Goal: Share content: Share content

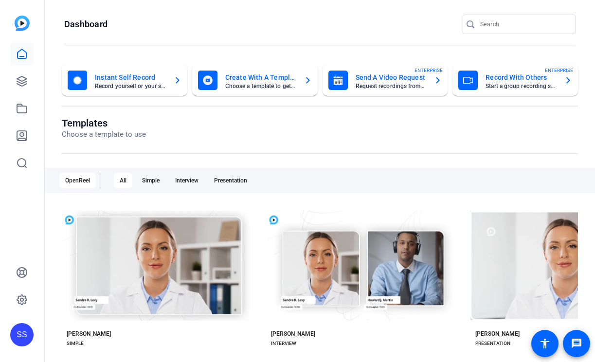
click at [23, 335] on div "SS" at bounding box center [21, 334] width 23 height 23
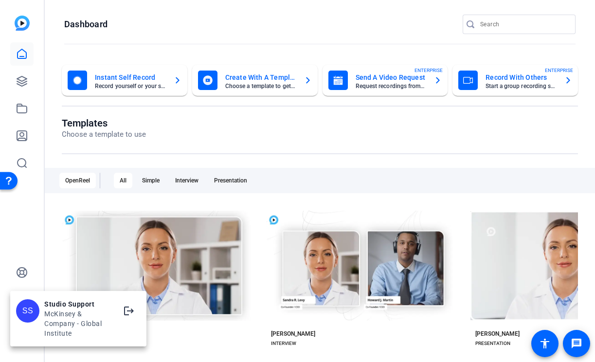
click at [38, 236] on div at bounding box center [297, 181] width 595 height 362
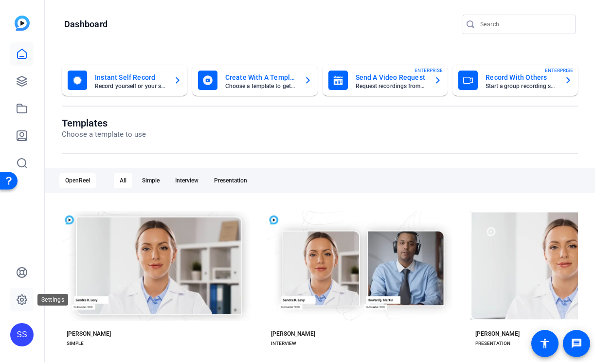
click at [20, 293] on link at bounding box center [21, 299] width 23 height 23
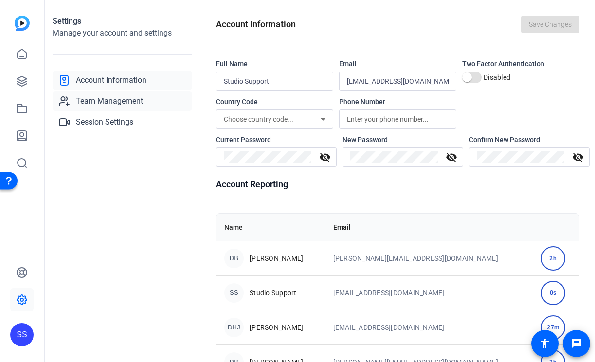
click at [129, 107] on link "Team Management" at bounding box center [123, 101] width 140 height 19
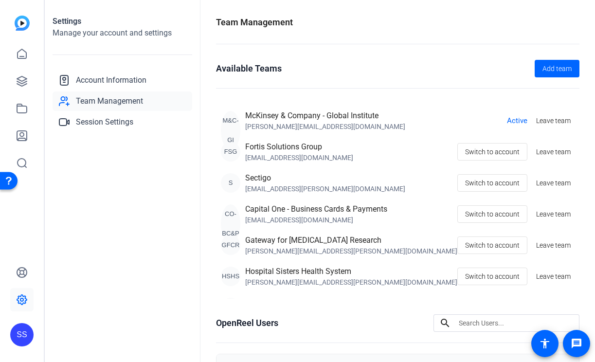
scroll to position [174, 0]
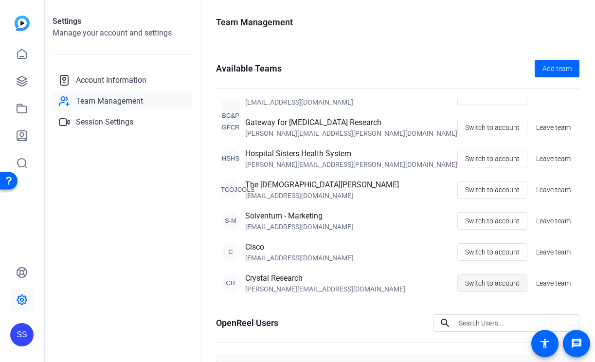
click at [489, 283] on span "Switch to account" at bounding box center [492, 283] width 55 height 18
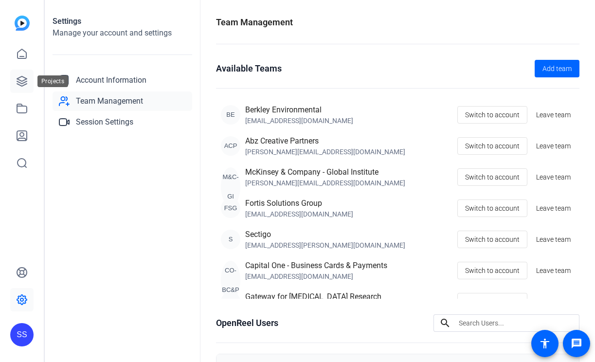
click at [19, 70] on link at bounding box center [21, 81] width 23 height 23
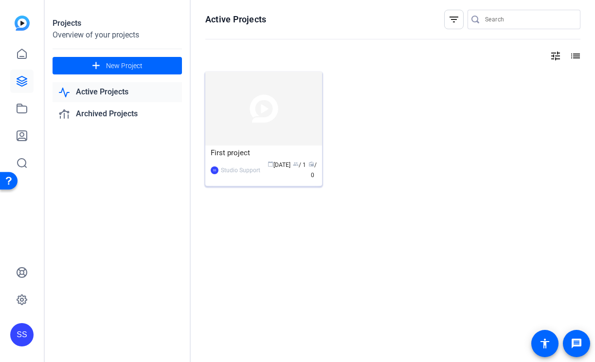
click at [229, 143] on img at bounding box center [263, 109] width 117 height 74
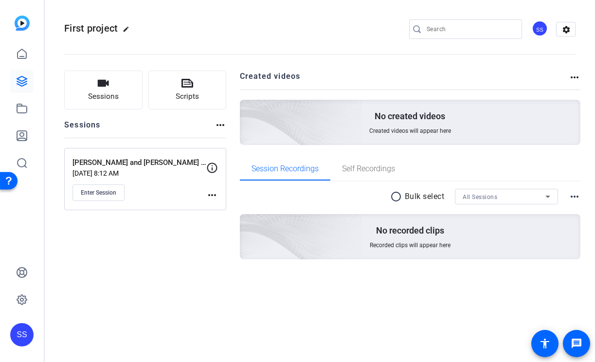
click at [217, 196] on mat-icon "more_horiz" at bounding box center [212, 195] width 12 height 12
click at [217, 206] on span "Edit Session" at bounding box center [236, 209] width 44 height 12
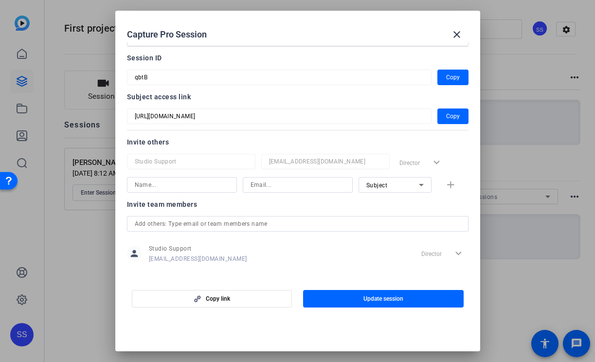
scroll to position [47, 0]
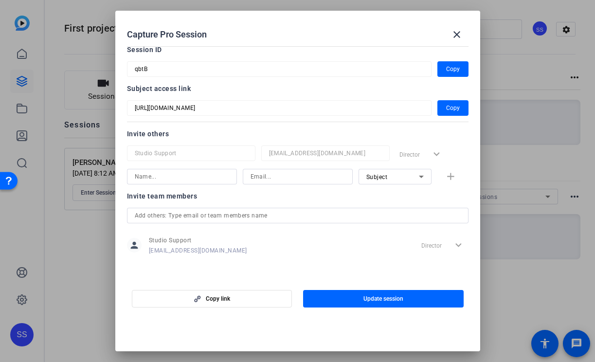
click at [204, 179] on input at bounding box center [182, 177] width 94 height 12
type input "Arthur"
click at [295, 173] on input at bounding box center [298, 177] width 94 height 12
type input "ascott@openreel.com"
click at [385, 179] on span "Subject" at bounding box center [377, 177] width 21 height 7
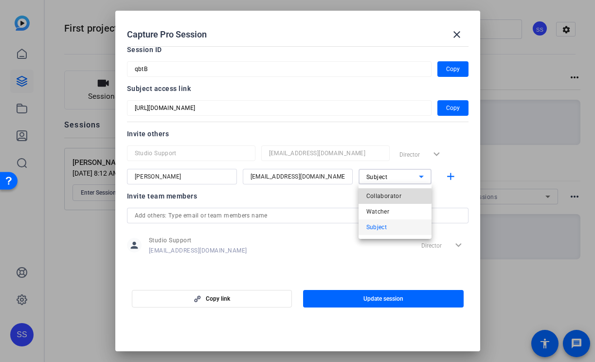
click at [385, 196] on span "Collaborator" at bounding box center [385, 196] width 36 height 12
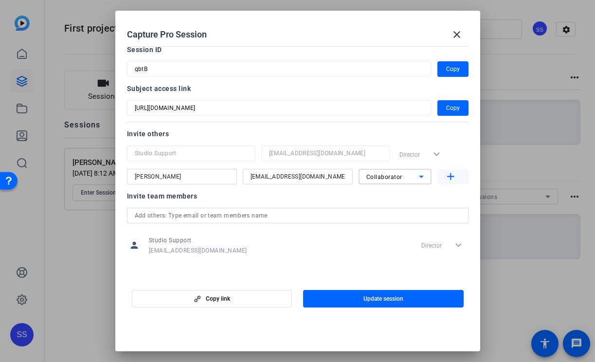
click at [443, 179] on span "button" at bounding box center [453, 176] width 31 height 23
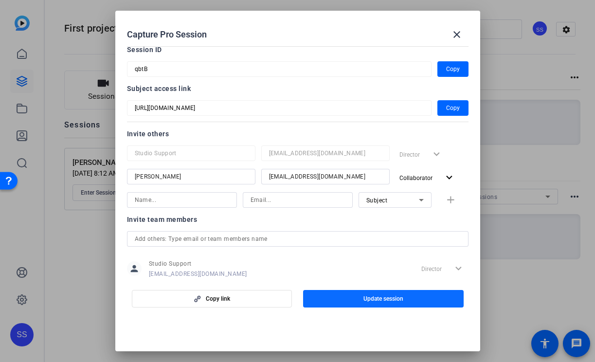
click at [382, 301] on span "Update session" at bounding box center [384, 299] width 40 height 8
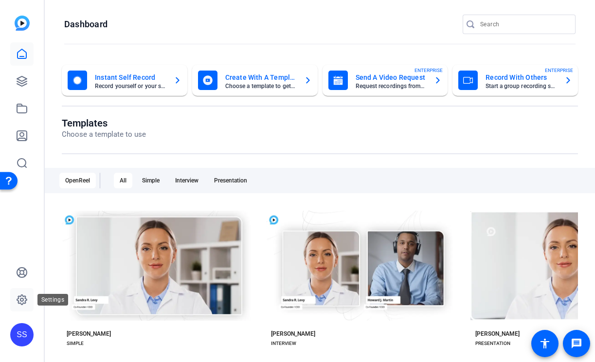
click at [15, 306] on link at bounding box center [21, 299] width 23 height 23
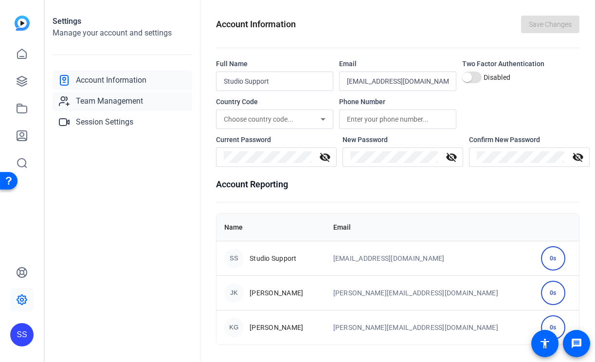
click at [159, 97] on link "Team Management" at bounding box center [123, 101] width 140 height 19
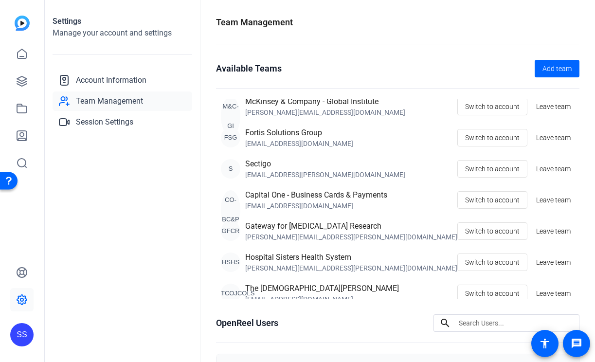
scroll to position [61, 0]
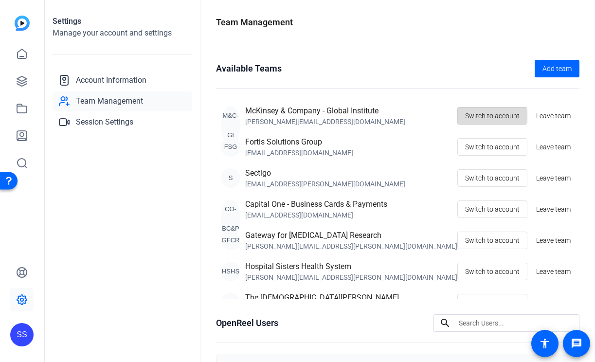
click at [491, 115] on span "Switch to account" at bounding box center [492, 116] width 55 height 18
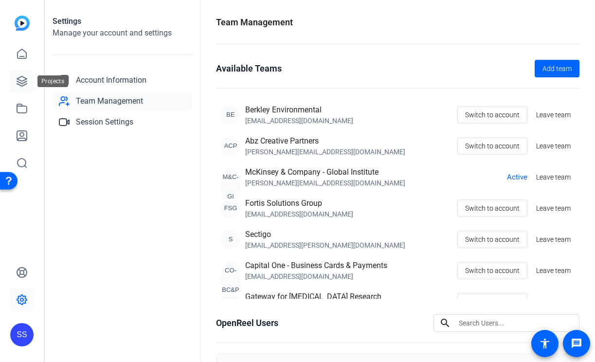
click at [10, 73] on link at bounding box center [21, 81] width 23 height 23
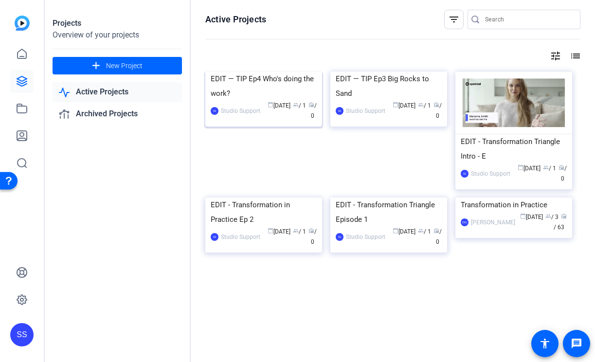
click at [259, 101] on div "EDIT — TIP Ep4 Who's doing the work?" at bounding box center [264, 86] width 106 height 29
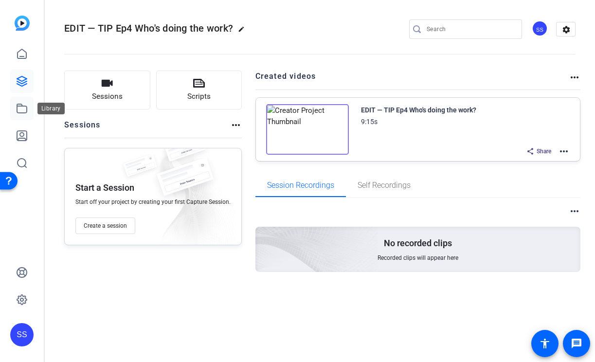
click at [29, 107] on link at bounding box center [21, 108] width 23 height 23
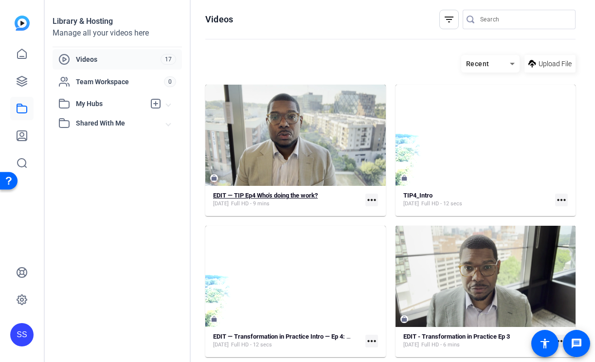
click at [266, 198] on strong "EDIT — TIP Ep4 Who's doing the work?" at bounding box center [265, 195] width 105 height 7
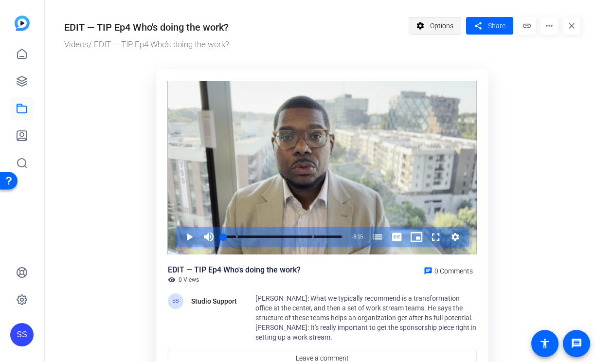
click at [425, 31] on mat-icon "settings" at bounding box center [421, 26] width 12 height 18
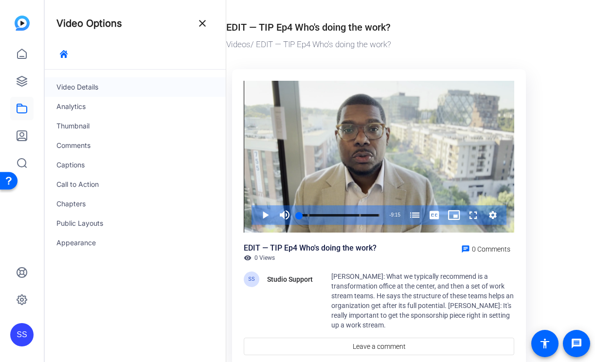
click at [95, 88] on div "Video Details" at bounding box center [135, 86] width 181 height 19
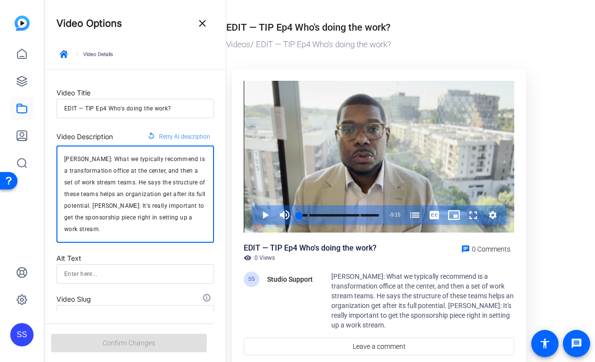
click at [135, 220] on textarea "[PERSON_NAME]: What we typically recommend is a transformation office at the ce…" at bounding box center [135, 194] width 142 height 82
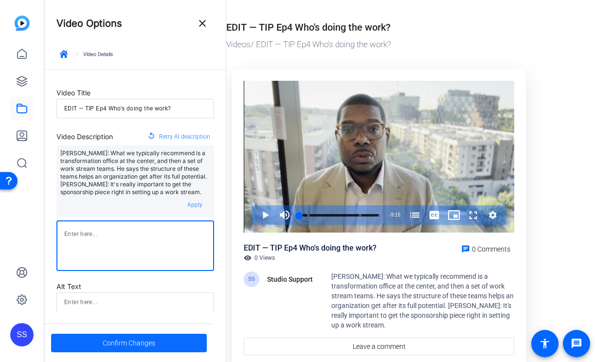
click at [118, 345] on span "Confirm Changes" at bounding box center [129, 343] width 53 height 18
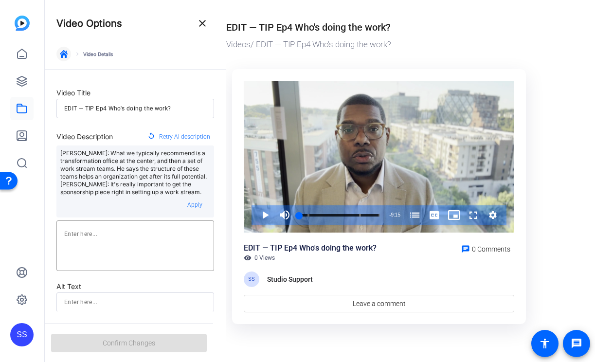
click at [64, 50] on icon "button" at bounding box center [64, 54] width 8 height 8
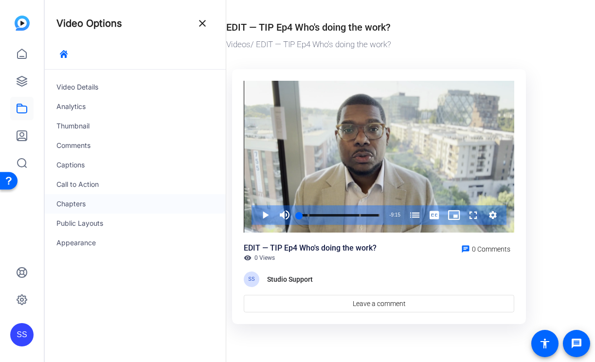
click at [100, 200] on div "Chapters" at bounding box center [135, 203] width 181 height 19
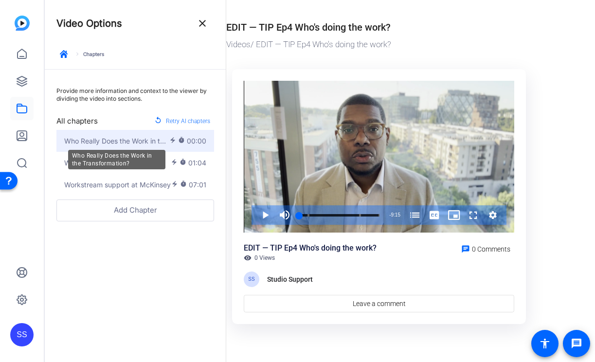
click at [136, 141] on span "Who Really Does the Work in the Transformation?" at bounding box center [116, 141] width 105 height 10
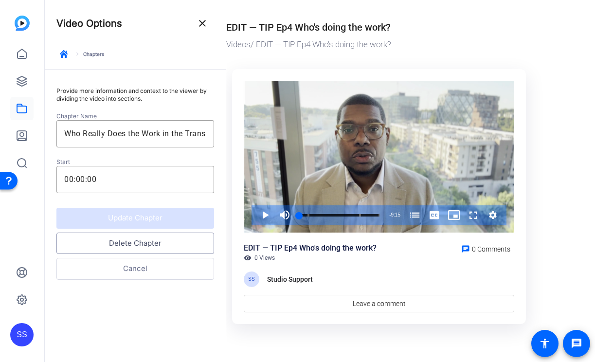
click at [138, 253] on button "Delete Chapter" at bounding box center [135, 244] width 158 height 22
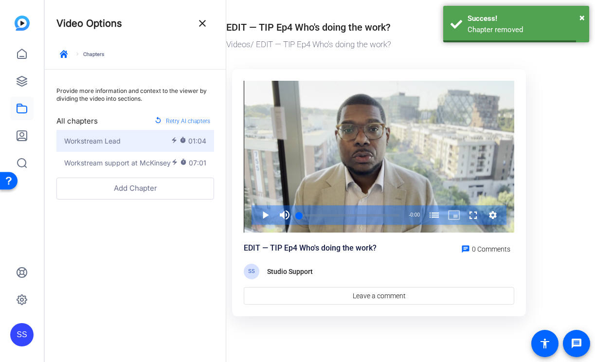
click at [142, 141] on div "Workstream Lead" at bounding box center [117, 141] width 107 height 10
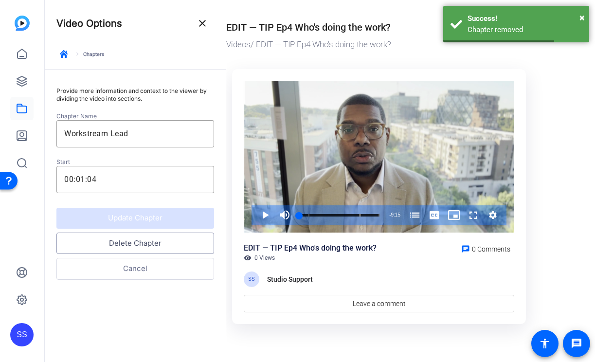
click at [118, 246] on button "Delete Chapter" at bounding box center [135, 244] width 158 height 22
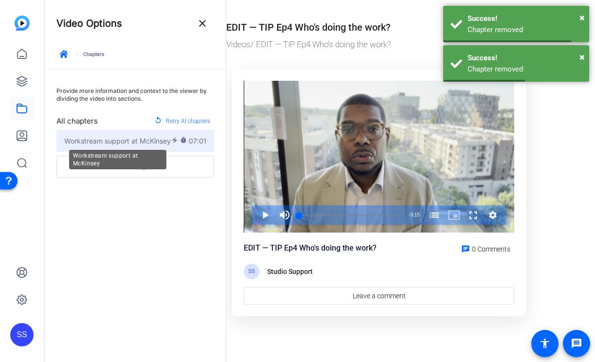
click at [137, 139] on span "Workstream support at McKinsey" at bounding box center [117, 141] width 107 height 10
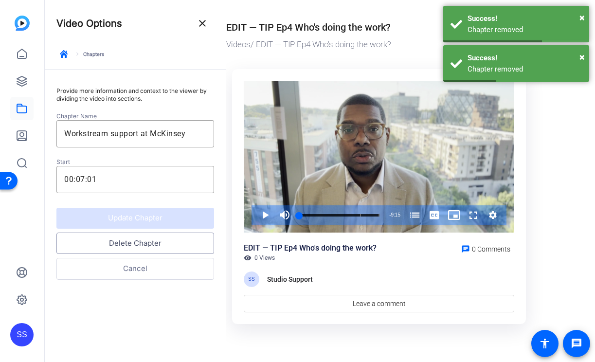
click at [120, 239] on button "Delete Chapter" at bounding box center [135, 244] width 158 height 22
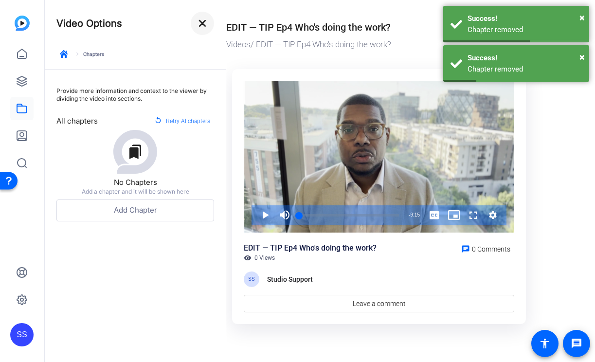
click at [199, 22] on mat-icon "close" at bounding box center [203, 24] width 12 height 12
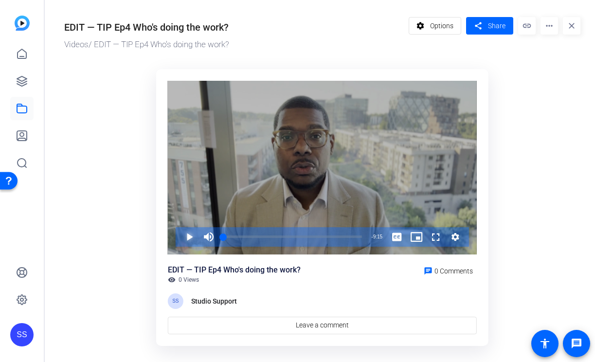
click at [180, 241] on span "Video Player" at bounding box center [180, 236] width 0 height 19
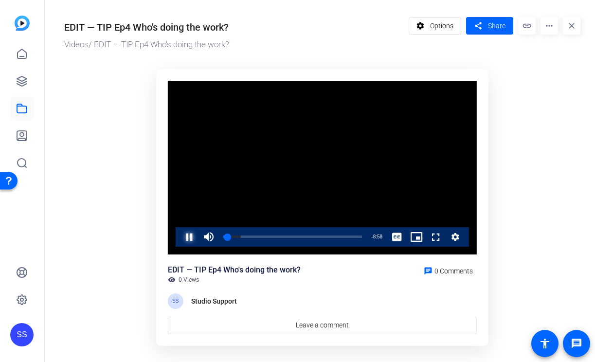
click at [180, 241] on span "Video Player" at bounding box center [180, 236] width 0 height 19
click at [358, 158] on video "Video Player" at bounding box center [322, 168] width 309 height 174
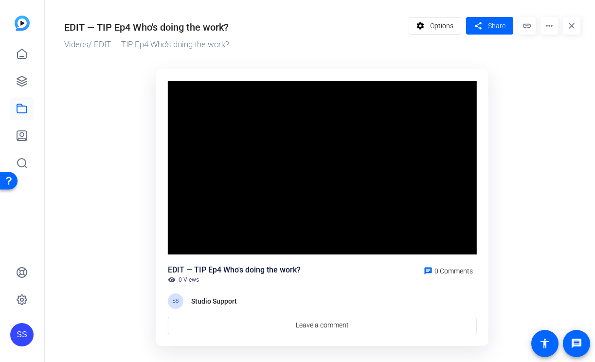
click at [351, 307] on div "SS Studio Support" at bounding box center [322, 302] width 309 height 16
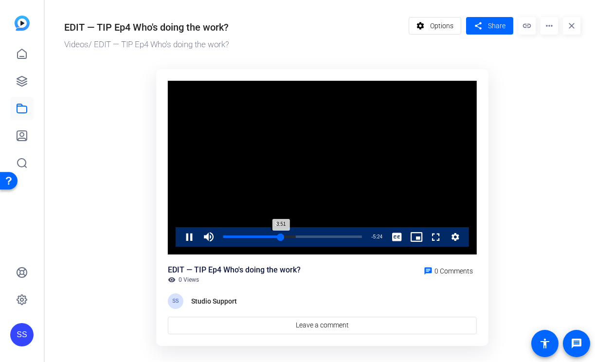
click at [279, 238] on div "3:51" at bounding box center [252, 237] width 58 height 2
click at [180, 236] on span "Video Player" at bounding box center [180, 236] width 0 height 19
click at [483, 26] on mat-icon "share" at bounding box center [478, 25] width 12 height 13
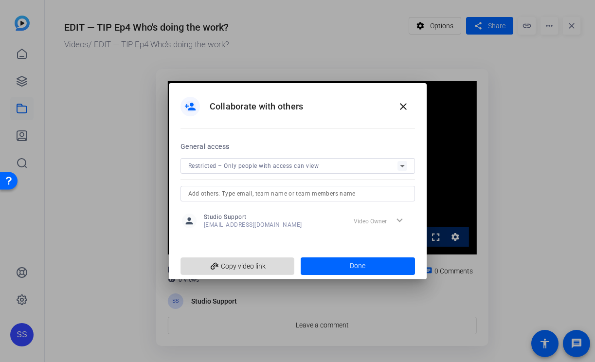
click at [246, 265] on span "add_link Copy video link" at bounding box center [237, 266] width 99 height 18
click at [280, 187] on div at bounding box center [297, 194] width 219 height 16
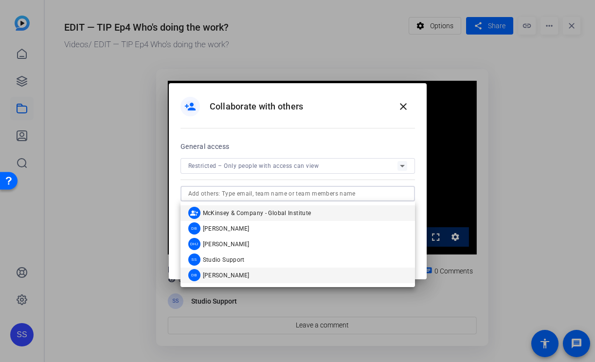
click at [264, 270] on mat-option "DB [PERSON_NAME]" at bounding box center [298, 276] width 235 height 16
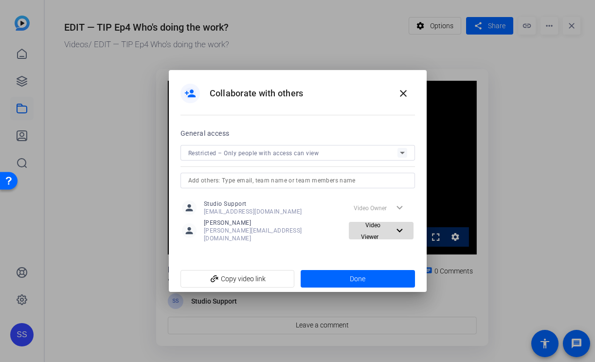
click at [361, 233] on span "Video Viewer" at bounding box center [371, 231] width 20 height 18
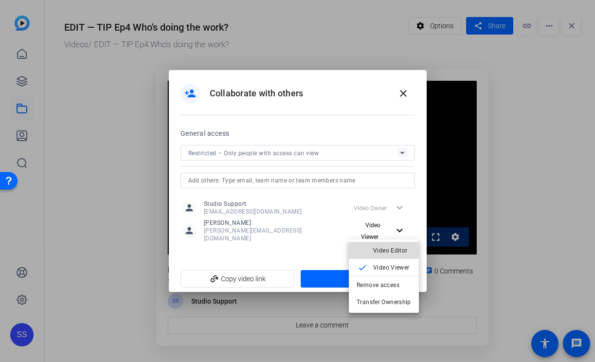
click at [365, 246] on mat-icon "check" at bounding box center [363, 251] width 12 height 12
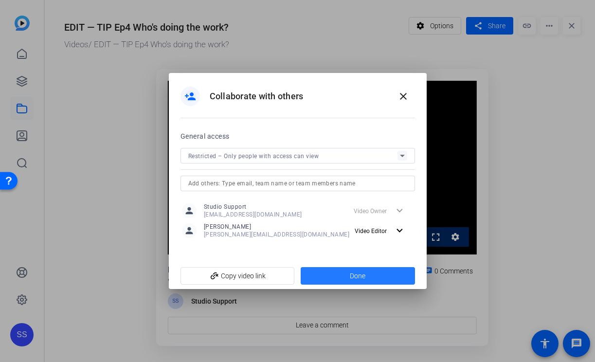
click at [333, 279] on span at bounding box center [358, 275] width 114 height 23
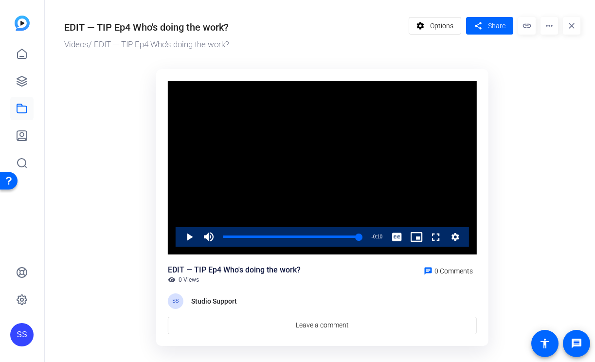
click at [30, 334] on div "SS" at bounding box center [21, 334] width 23 height 23
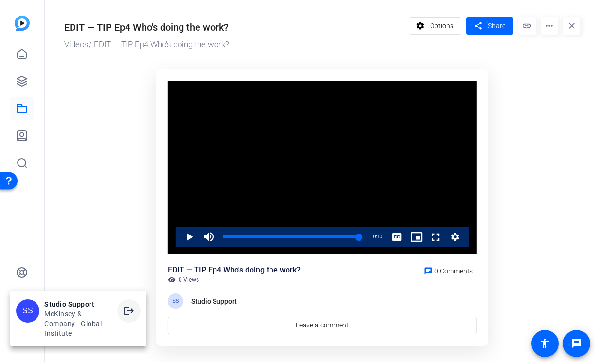
click at [124, 315] on mat-icon "logout" at bounding box center [129, 311] width 12 height 12
